Goal: Information Seeking & Learning: Check status

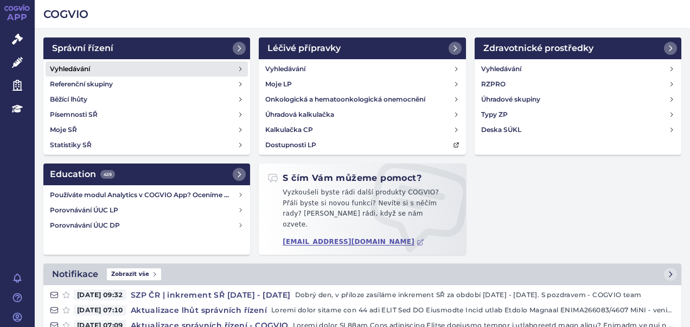
click at [81, 66] on h4 "Vyhledávání" at bounding box center [70, 69] width 40 height 11
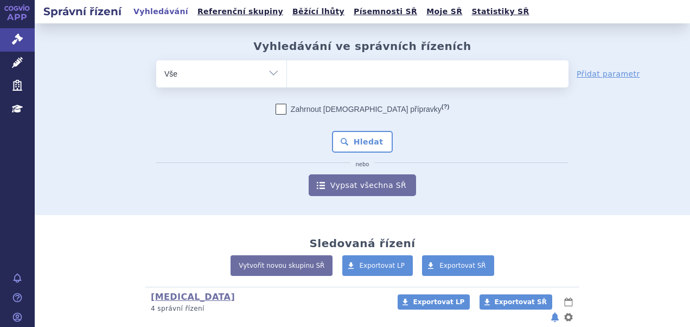
click at [315, 73] on ul at bounding box center [428, 71] width 282 height 23
click at [287, 73] on select at bounding box center [287, 73] width 1 height 27
paste input "SUKLS204192/2019"
type input "SUKLS204192/2019"
select select "SUKLS204192/2019"
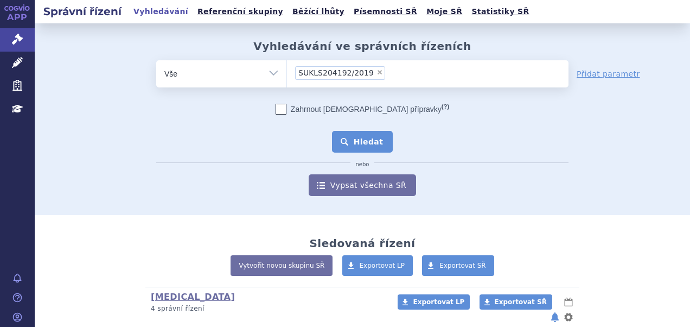
click at [356, 140] on button "Hledat" at bounding box center [362, 142] width 61 height 22
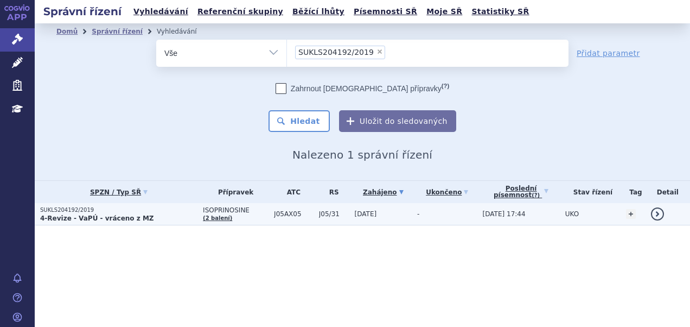
click at [136, 211] on p "SUKLS204192/2019" at bounding box center [118, 210] width 157 height 8
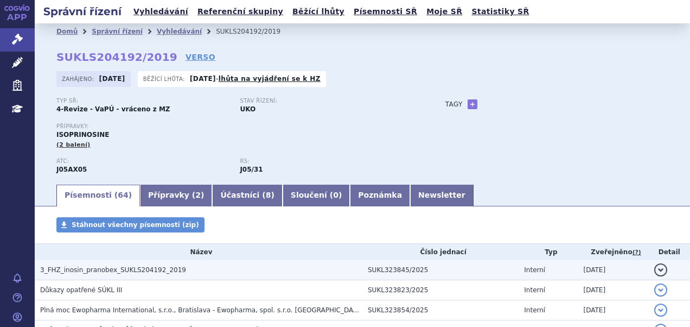
click at [161, 276] on td "3_FHZ_inosin_pranobex_SUKLS204192_2019" at bounding box center [199, 270] width 328 height 20
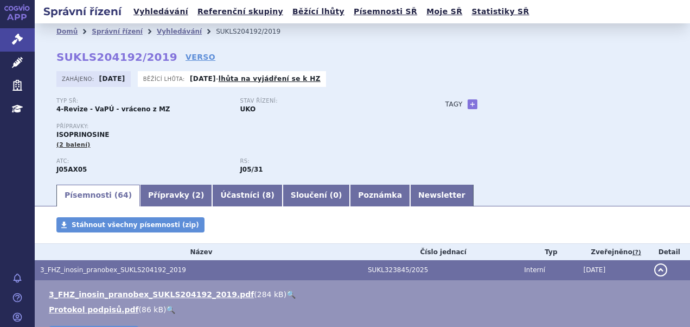
click at [287, 295] on link "🔍" at bounding box center [291, 294] width 9 height 9
drag, startPoint x: 55, startPoint y: 54, endPoint x: 158, endPoint y: 56, distance: 102.6
click at [158, 56] on div "Domů Správní řízení Vyhledávání SUKLS204192/2019 SUKLS204192/2019 VERSO Zahájen…" at bounding box center [363, 111] width 656 height 143
click at [66, 61] on strong "SUKLS204192/2019" at bounding box center [116, 56] width 121 height 13
drag, startPoint x: 59, startPoint y: 57, endPoint x: 156, endPoint y: 62, distance: 97.3
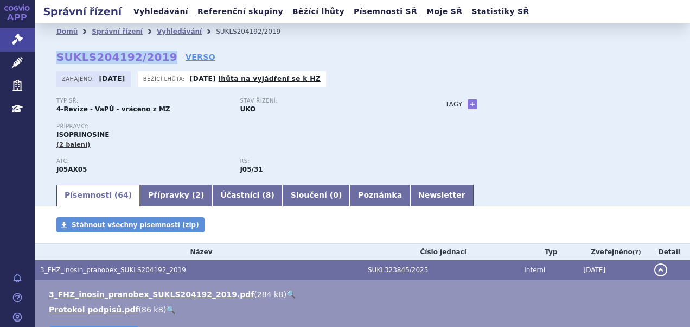
click at [156, 62] on strong "SUKLS204192/2019" at bounding box center [116, 56] width 121 height 13
click at [151, 13] on link "Vyhledávání" at bounding box center [160, 11] width 61 height 15
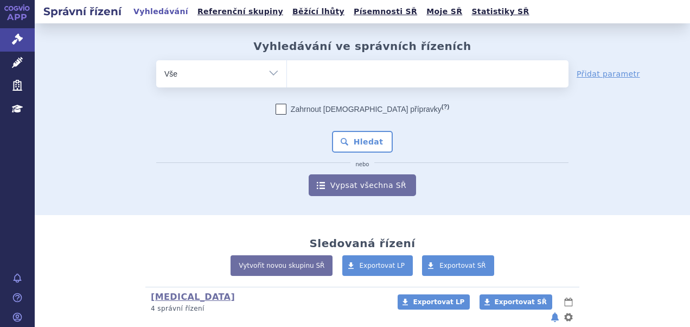
type input "SUKLS257708/2025"
select select "SUKLS257708/2025"
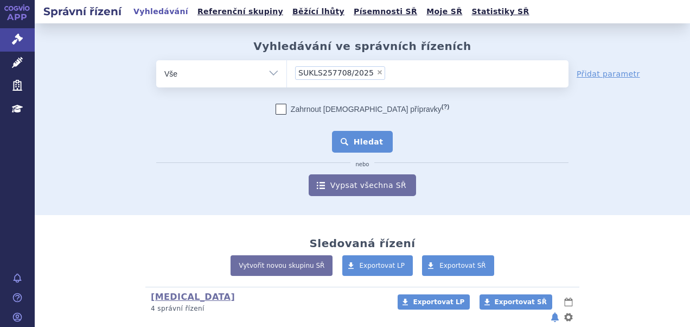
click at [358, 143] on button "Hledat" at bounding box center [362, 142] width 61 height 22
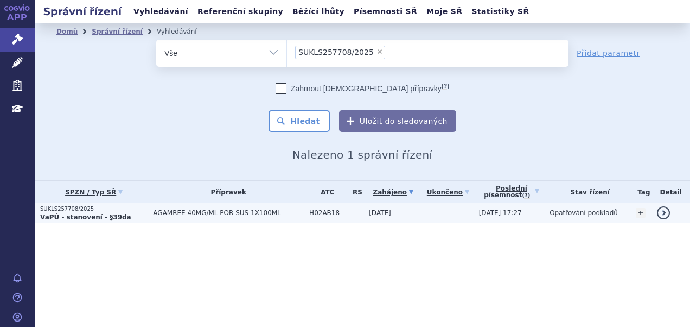
click at [163, 217] on td "AGAMREE 40MG/ML POR SUS 1X100ML" at bounding box center [226, 213] width 156 height 20
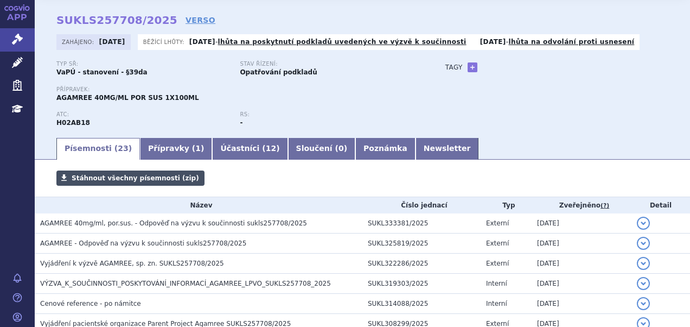
scroll to position [54, 0]
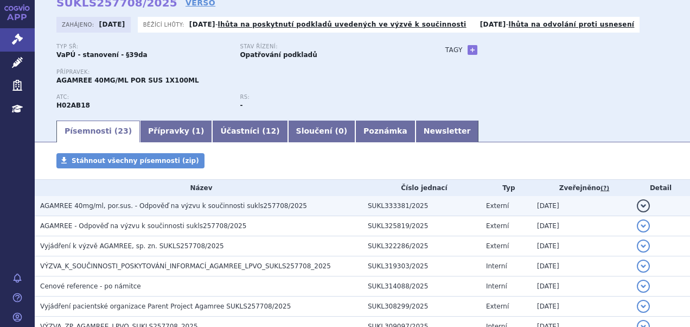
click at [156, 202] on span "AGAMREE 40mg/ml, por.sus. - Odpověď na výzvu k součinnosti sukls257708/2025" at bounding box center [173, 206] width 267 height 8
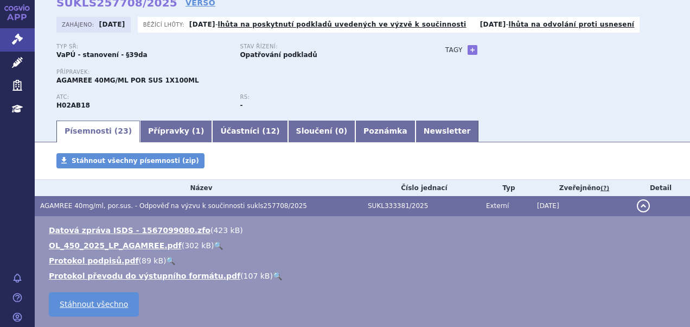
click at [214, 245] on link "🔍" at bounding box center [218, 245] width 9 height 9
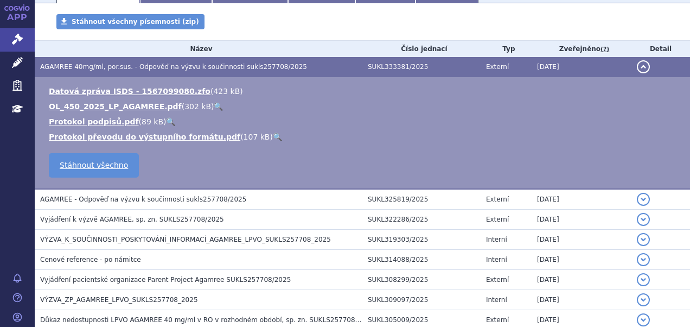
scroll to position [271, 0]
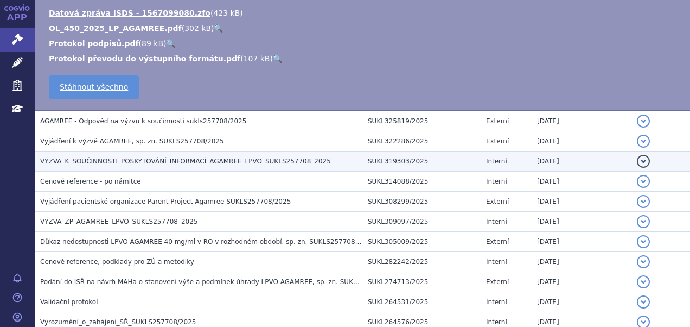
click at [196, 159] on span "VÝZVA_K_SOUČINNOSTI_POSKYTOVÁNÍ_INFORMACÍ_AGAMREE_LPVO_SUKLS257708_2025" at bounding box center [185, 161] width 291 height 8
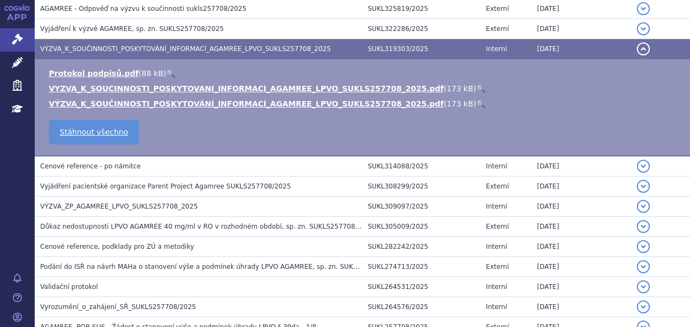
scroll to position [159, 0]
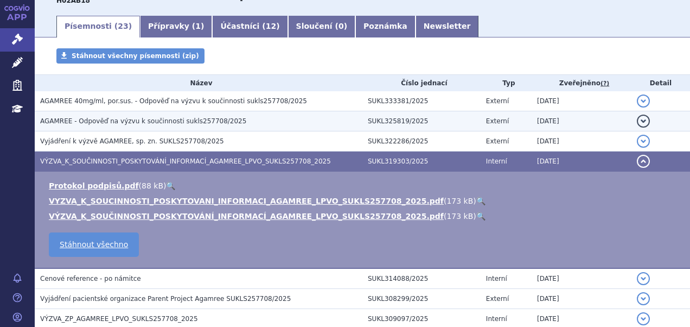
click at [147, 119] on span "AGAMREE - Odpověď na výzvu k součinnosti sukls257708/2025" at bounding box center [143, 121] width 206 height 8
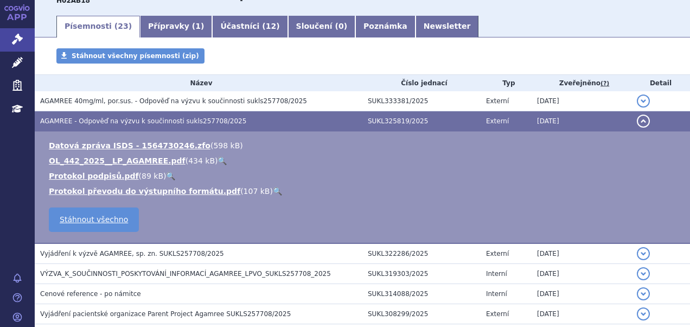
click at [147, 119] on span "AGAMREE - Odpověď na výzvu k součinnosti sukls257708/2025" at bounding box center [143, 121] width 206 height 8
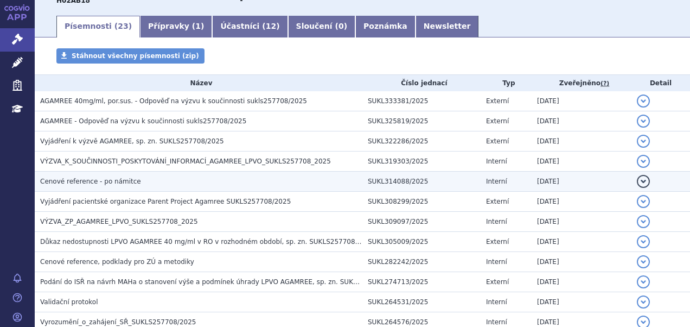
click at [211, 172] on td "Cenové reference - po námitce" at bounding box center [199, 182] width 328 height 20
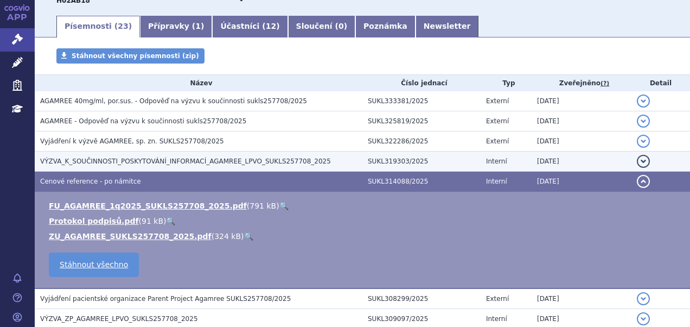
click at [211, 162] on span "VÝZVA_K_SOUČINNOSTI_POSKYTOVÁNÍ_INFORMACÍ_AGAMREE_LPVO_SUKLS257708_2025" at bounding box center [185, 161] width 291 height 8
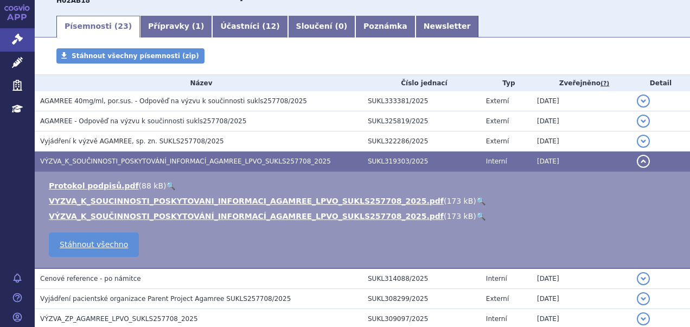
click at [477, 199] on link "🔍" at bounding box center [481, 200] width 9 height 9
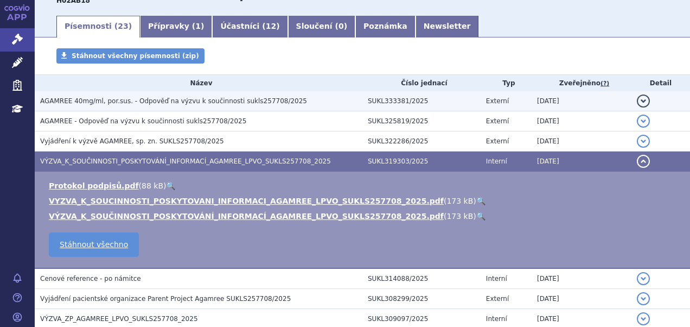
click at [173, 105] on span "AGAMREE 40mg/ml, por.sus. - Odpověď na výzvu k součinnosti sukls257708/2025" at bounding box center [173, 101] width 267 height 8
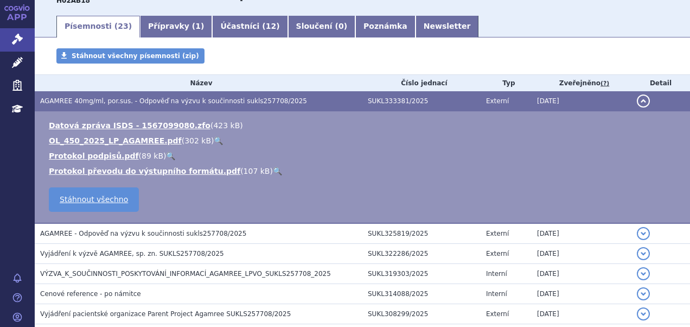
click at [214, 140] on link "🔍" at bounding box center [218, 140] width 9 height 9
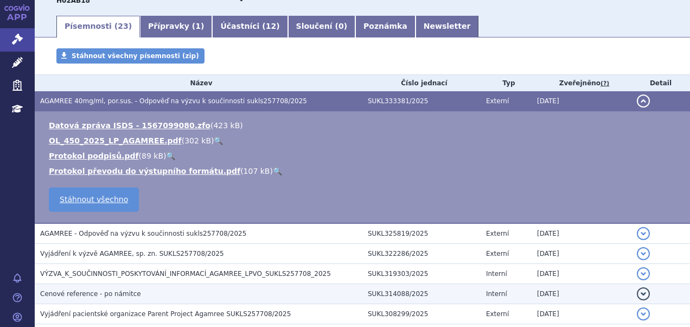
click at [148, 269] on h3 "VÝZVA_K_SOUČINNOSTI_POSKYTOVÁNÍ_INFORMACÍ_AGAMREE_LPVO_SUKLS257708_2025" at bounding box center [201, 273] width 322 height 11
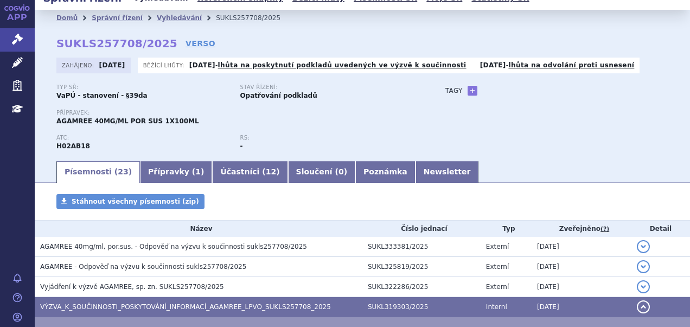
scroll to position [0, 0]
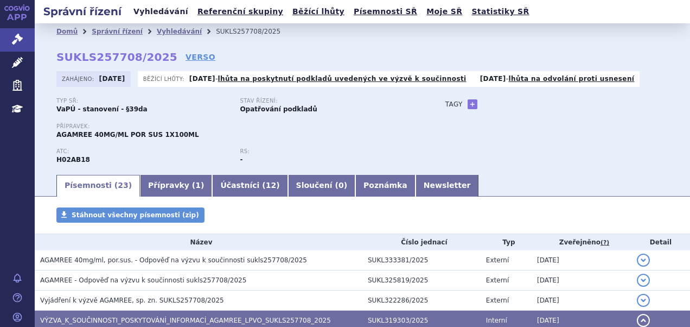
click at [151, 15] on link "Vyhledávání" at bounding box center [160, 11] width 61 height 15
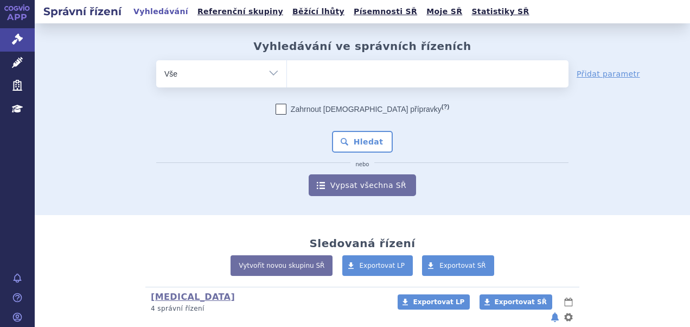
type input "SUKLS82260/2025"
select select "SUKLS82260/2025"
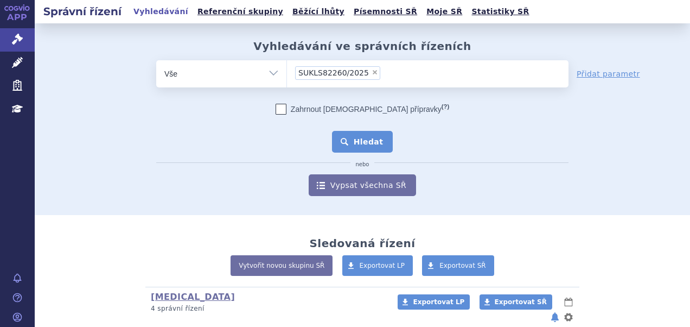
click at [361, 136] on button "Hledat" at bounding box center [362, 142] width 61 height 22
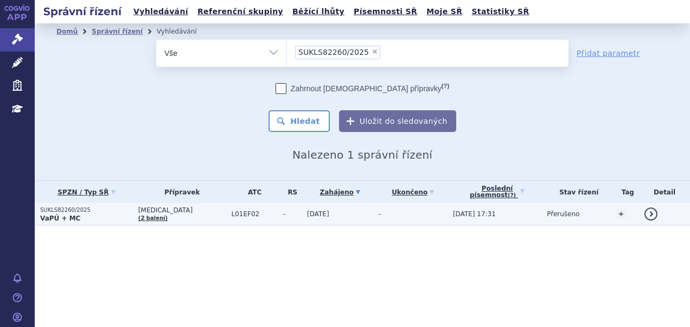
click at [78, 214] on p "VaPÚ + MC" at bounding box center [86, 218] width 93 height 9
